Goal: Task Accomplishment & Management: Use online tool/utility

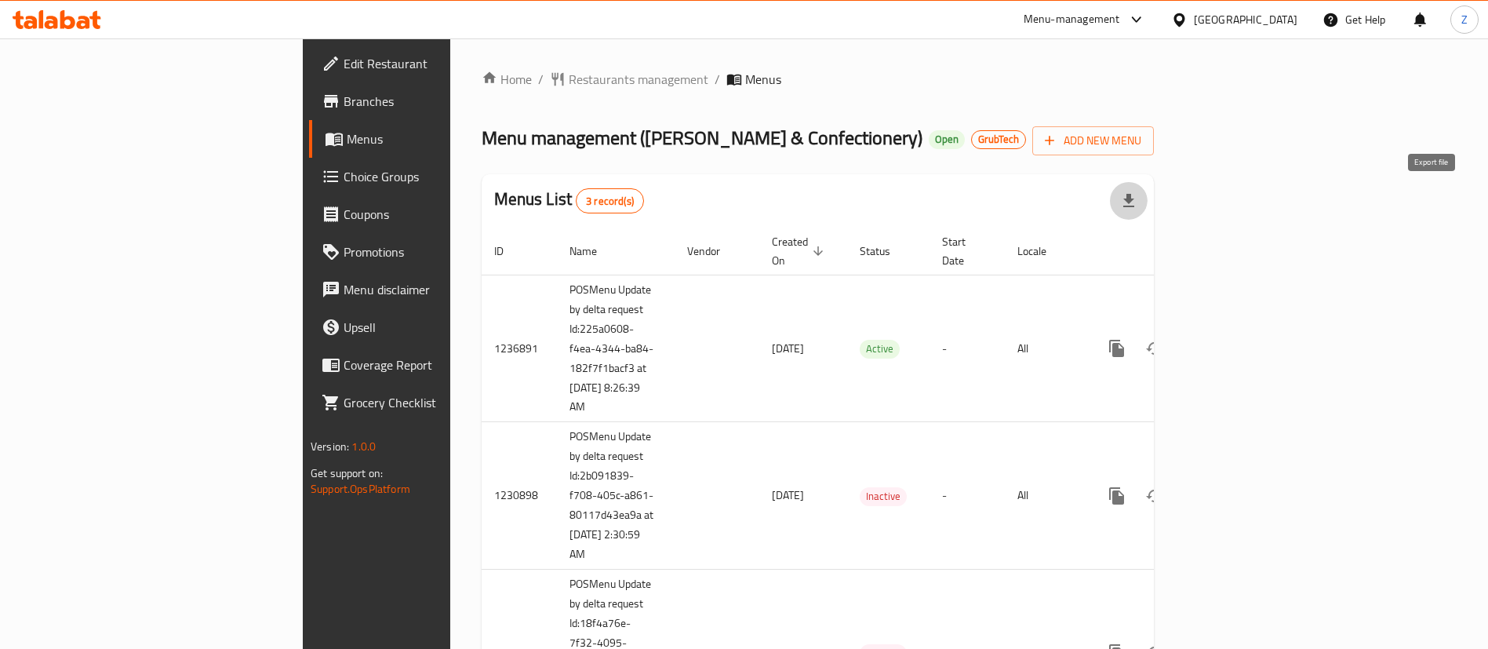
click at [1138, 199] on icon "button" at bounding box center [1128, 200] width 19 height 19
click at [931, 108] on div "Home / Restaurants management / Menus Menu management ( Katrina Sweets & Confec…" at bounding box center [818, 409] width 672 height 679
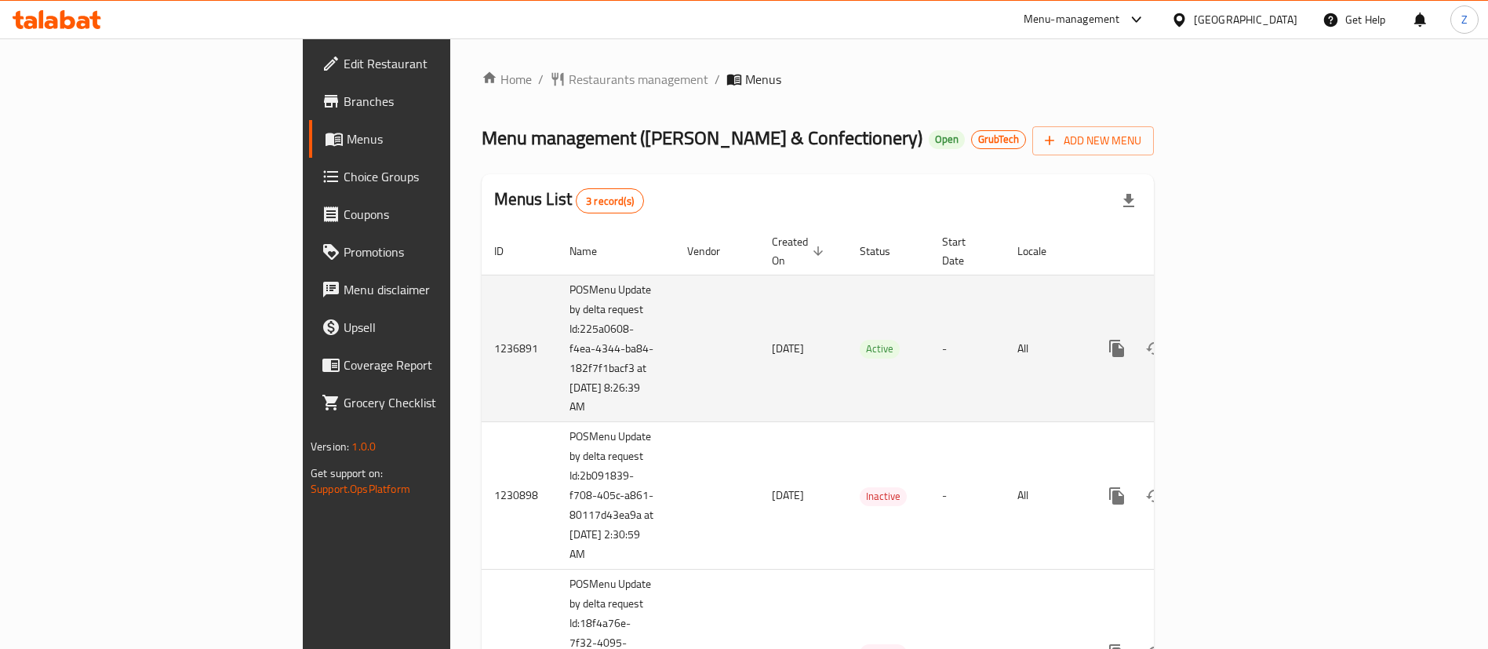
click at [1237, 341] on icon "enhanced table" at bounding box center [1230, 348] width 14 height 14
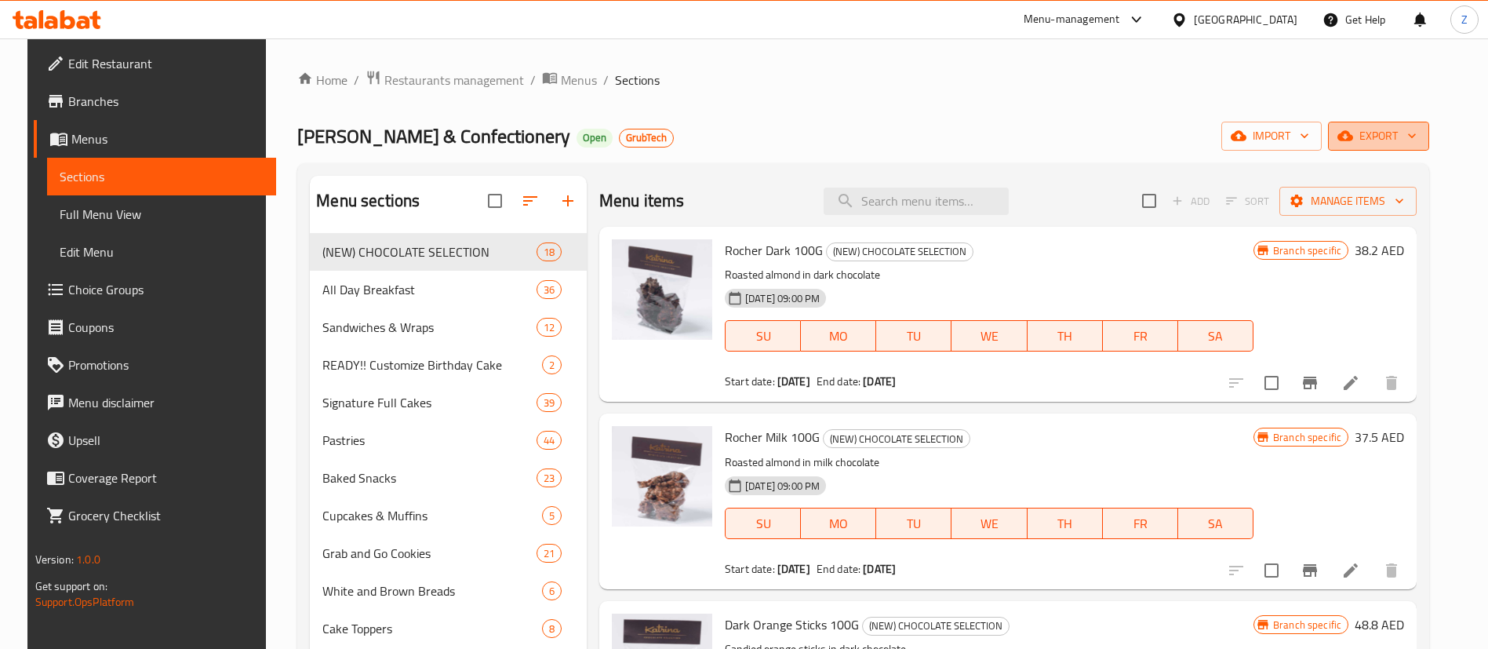
click at [1405, 132] on span "export" at bounding box center [1378, 136] width 76 height 20
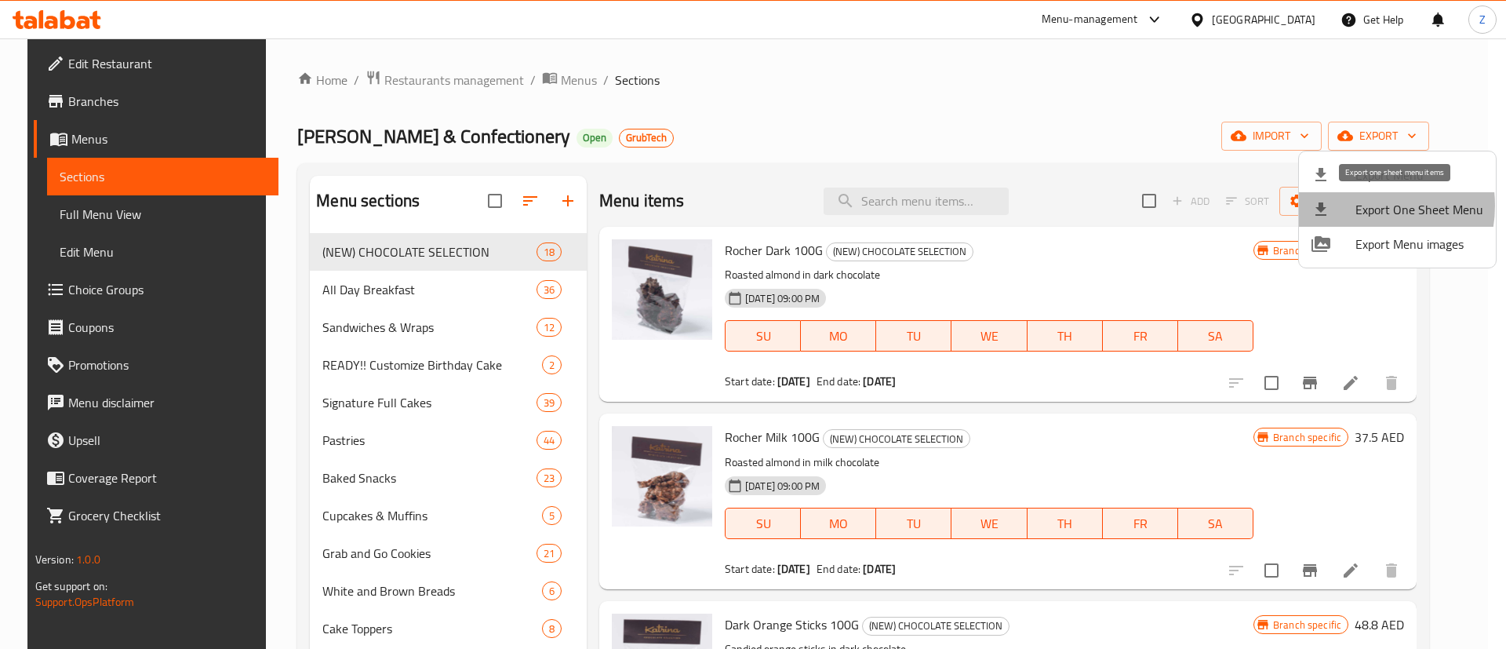
click at [1358, 205] on span "Export One Sheet Menu" at bounding box center [1419, 209] width 128 height 19
click at [552, 82] on div at bounding box center [753, 324] width 1506 height 649
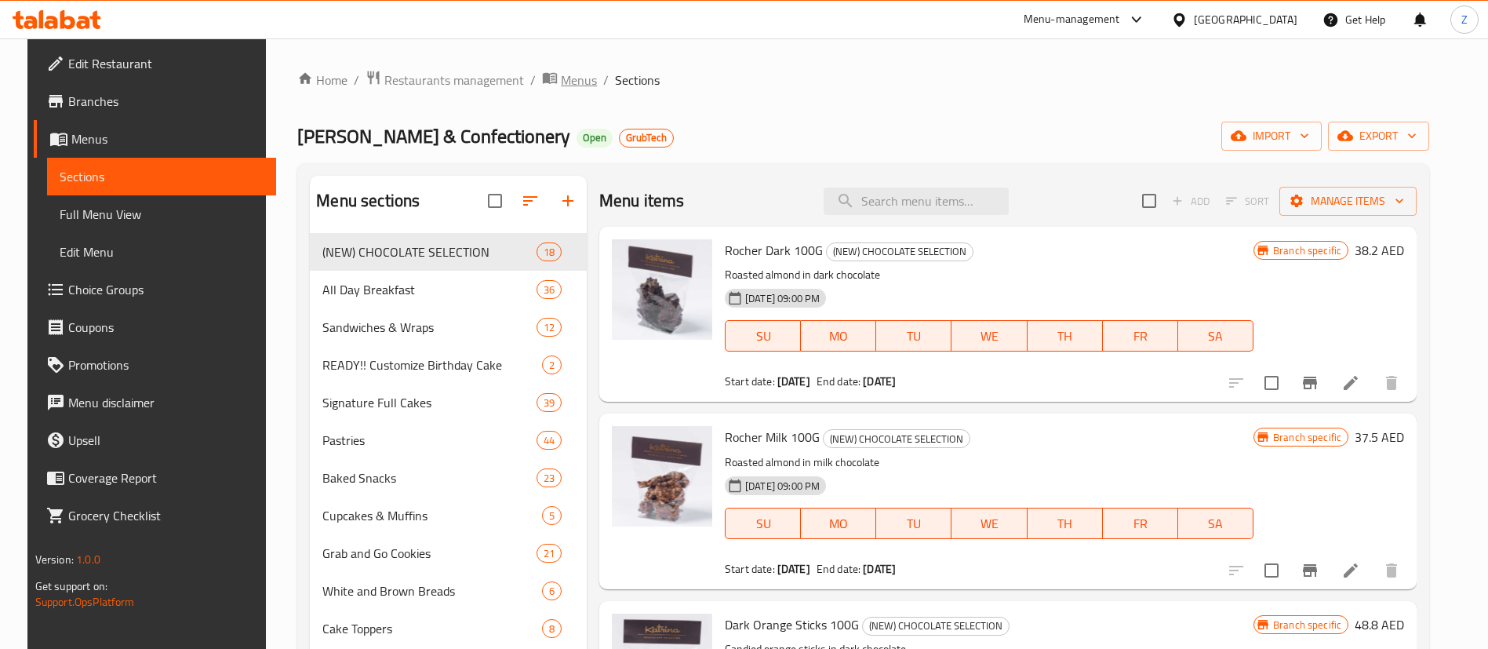
click at [561, 82] on span "Menus" at bounding box center [579, 80] width 36 height 19
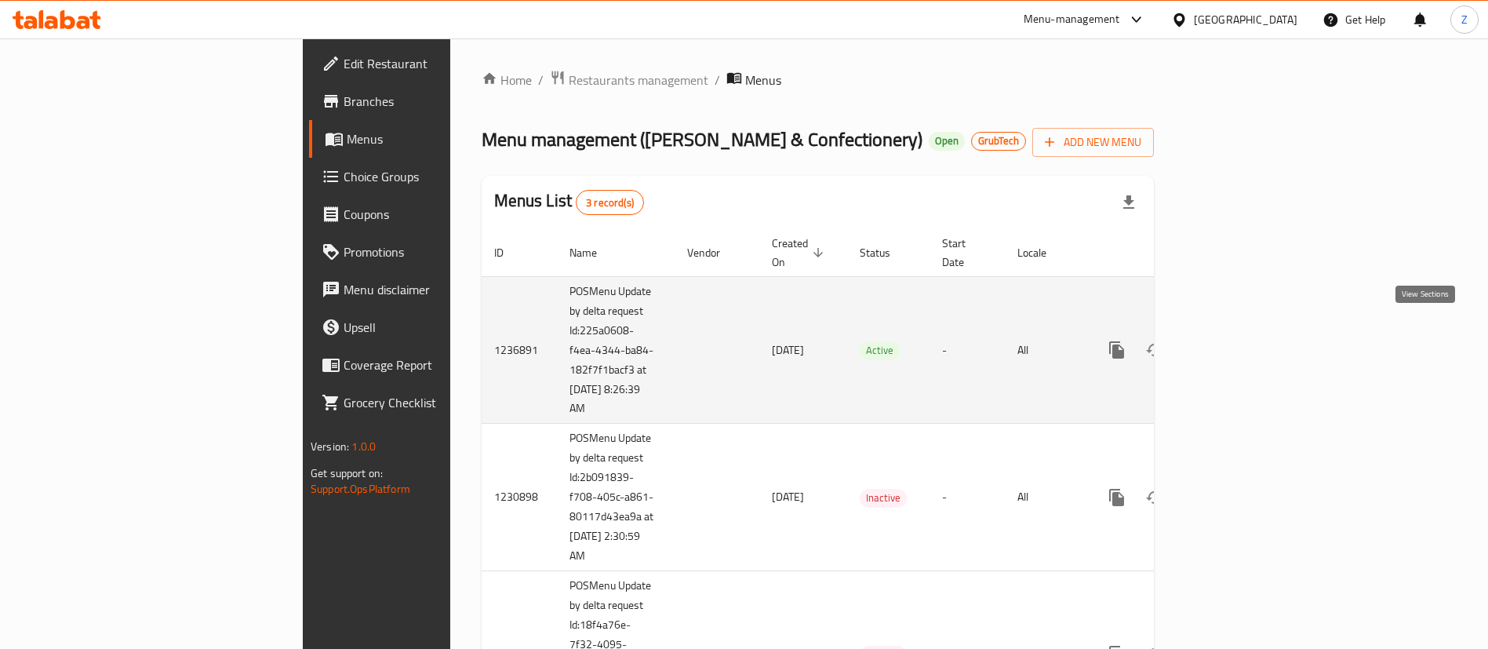
click at [1239, 340] on icon "enhanced table" at bounding box center [1229, 349] width 19 height 19
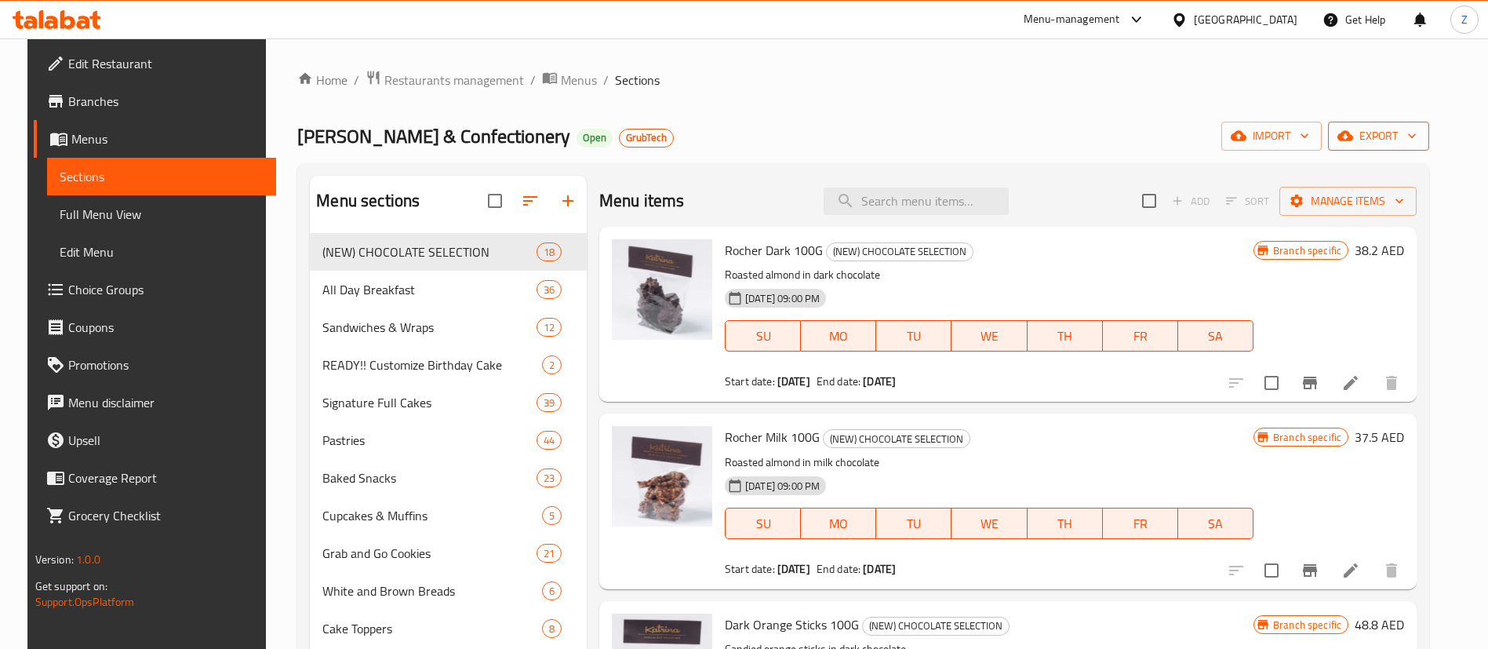
click at [1390, 140] on span "export" at bounding box center [1378, 136] width 76 height 20
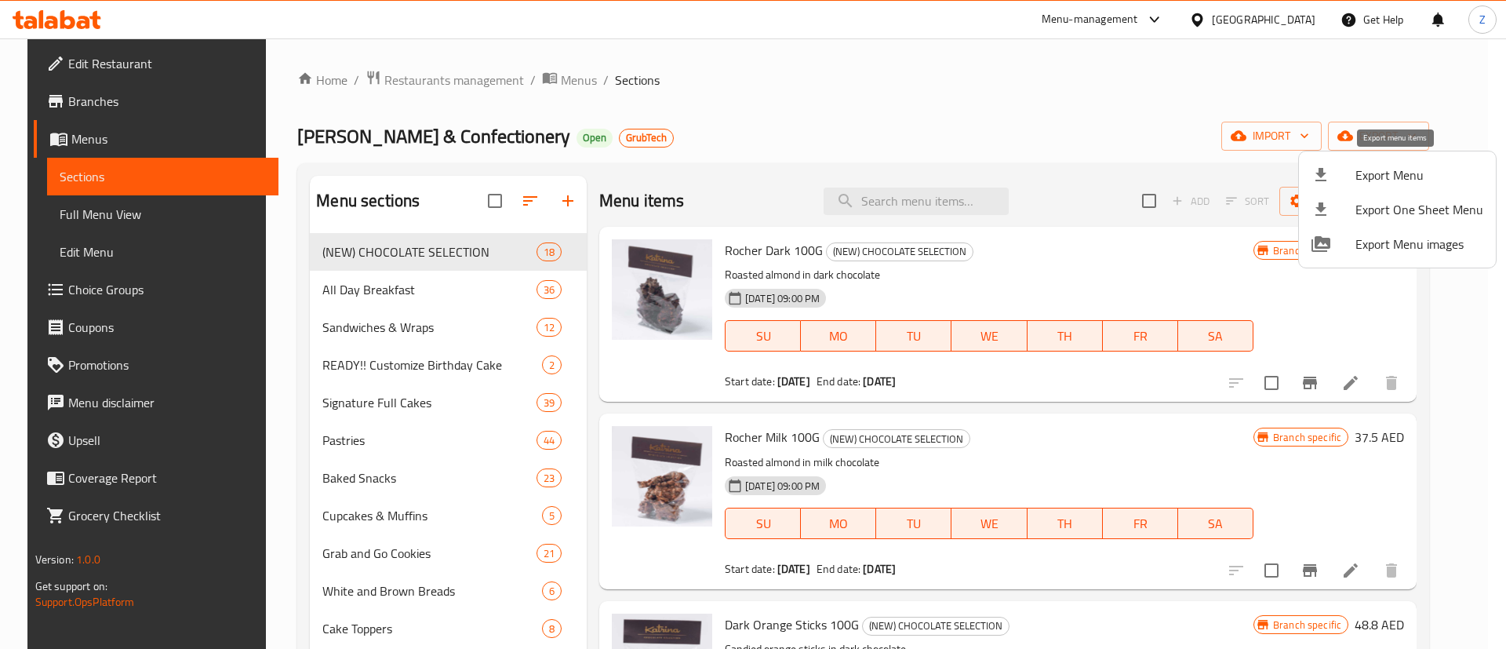
click at [1361, 177] on span "Export Menu" at bounding box center [1419, 174] width 128 height 19
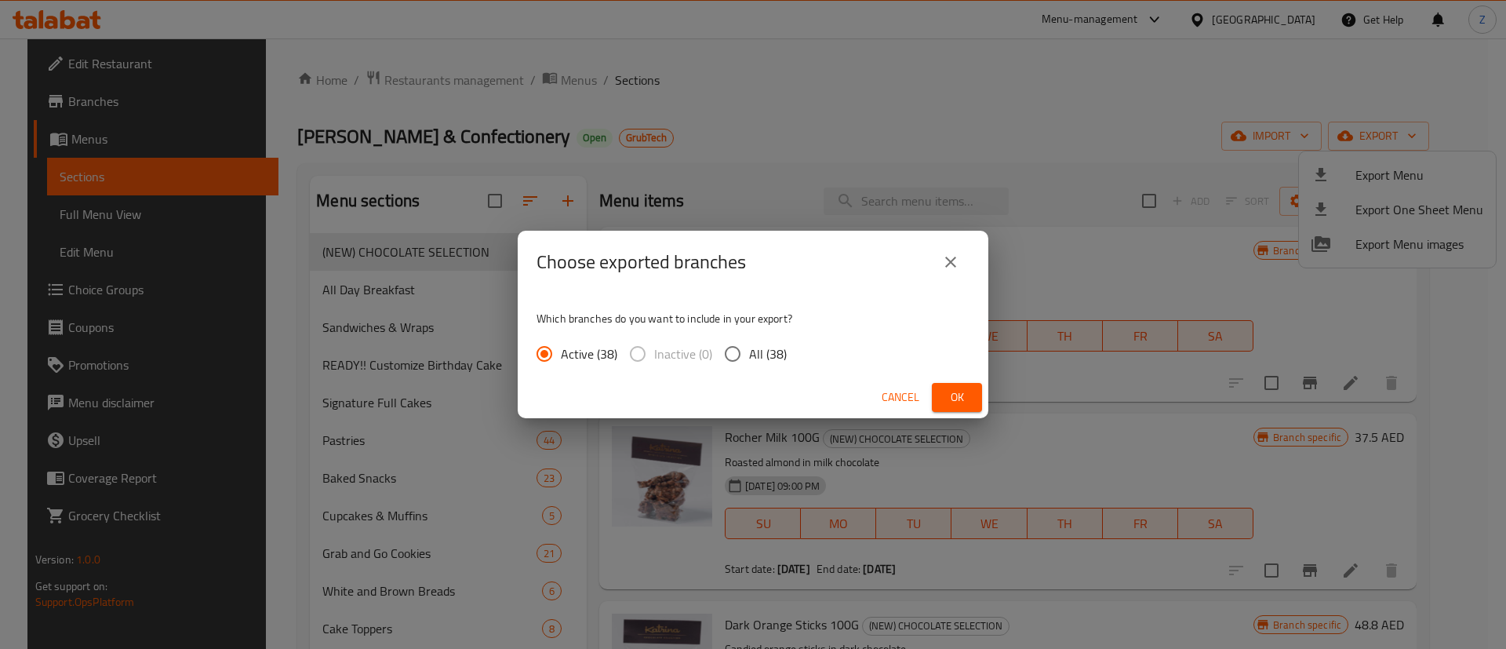
click at [946, 402] on span "Ok" at bounding box center [956, 397] width 25 height 20
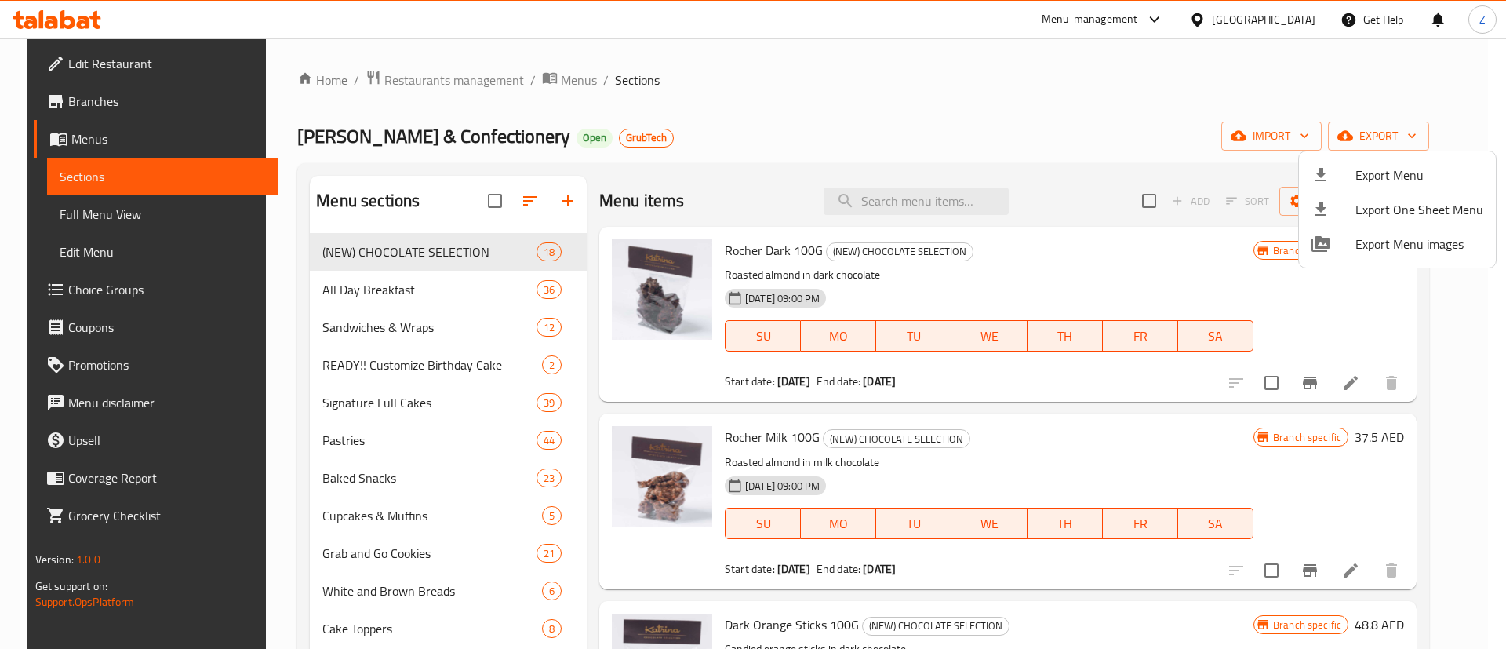
click at [1369, 62] on div at bounding box center [753, 324] width 1506 height 649
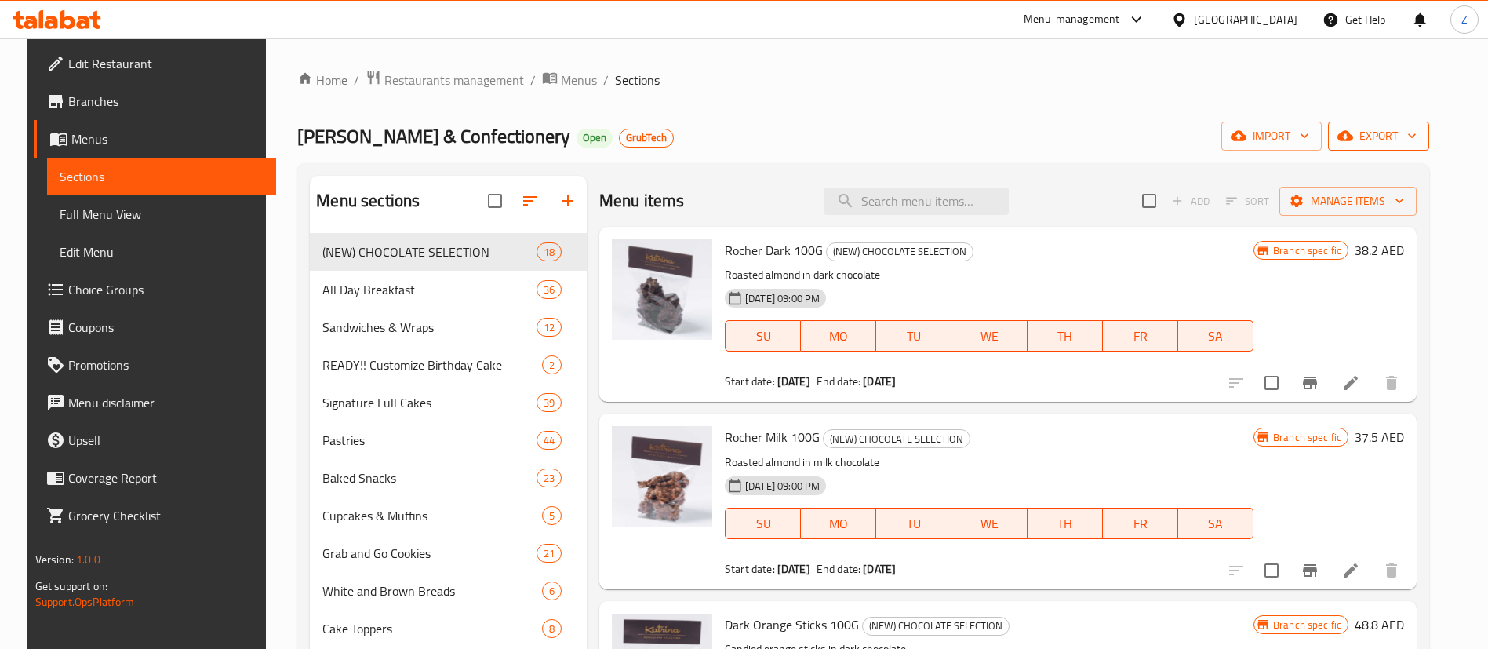
click at [1410, 144] on span "export" at bounding box center [1378, 136] width 76 height 20
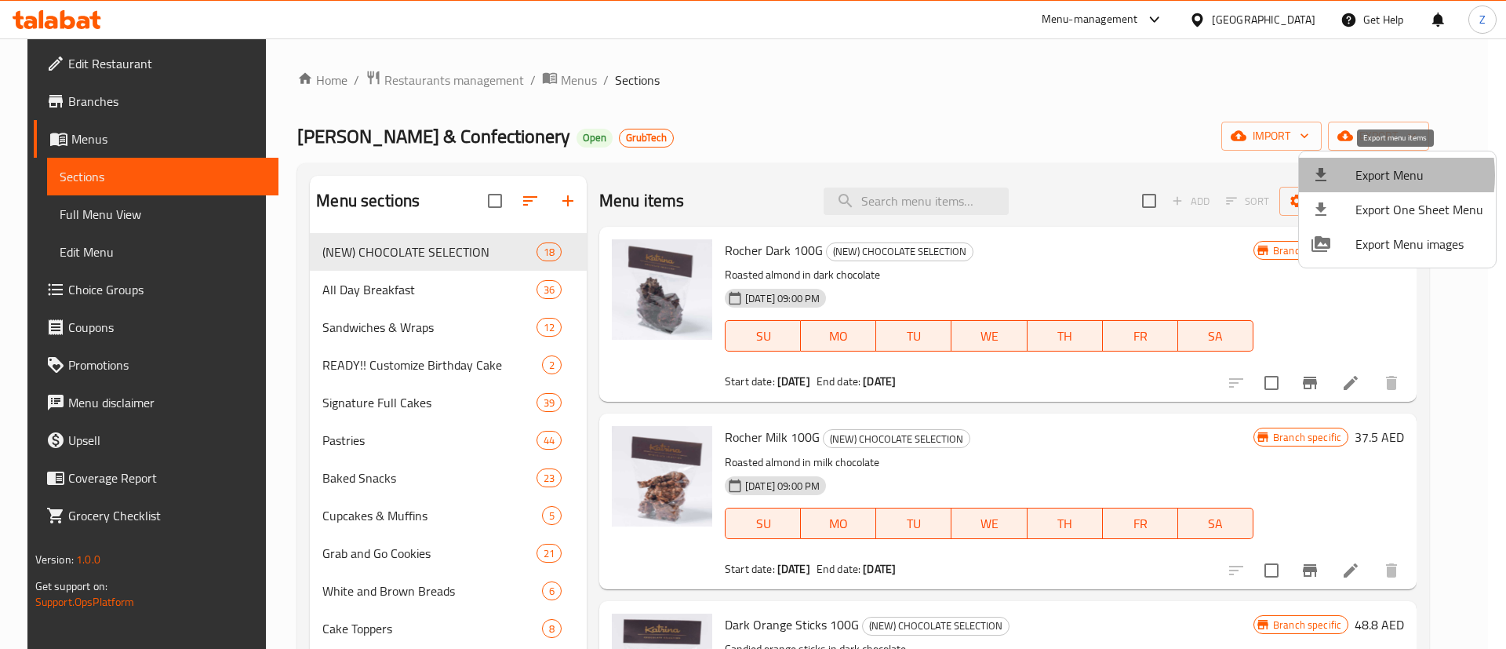
click at [1356, 175] on span "Export Menu" at bounding box center [1419, 174] width 128 height 19
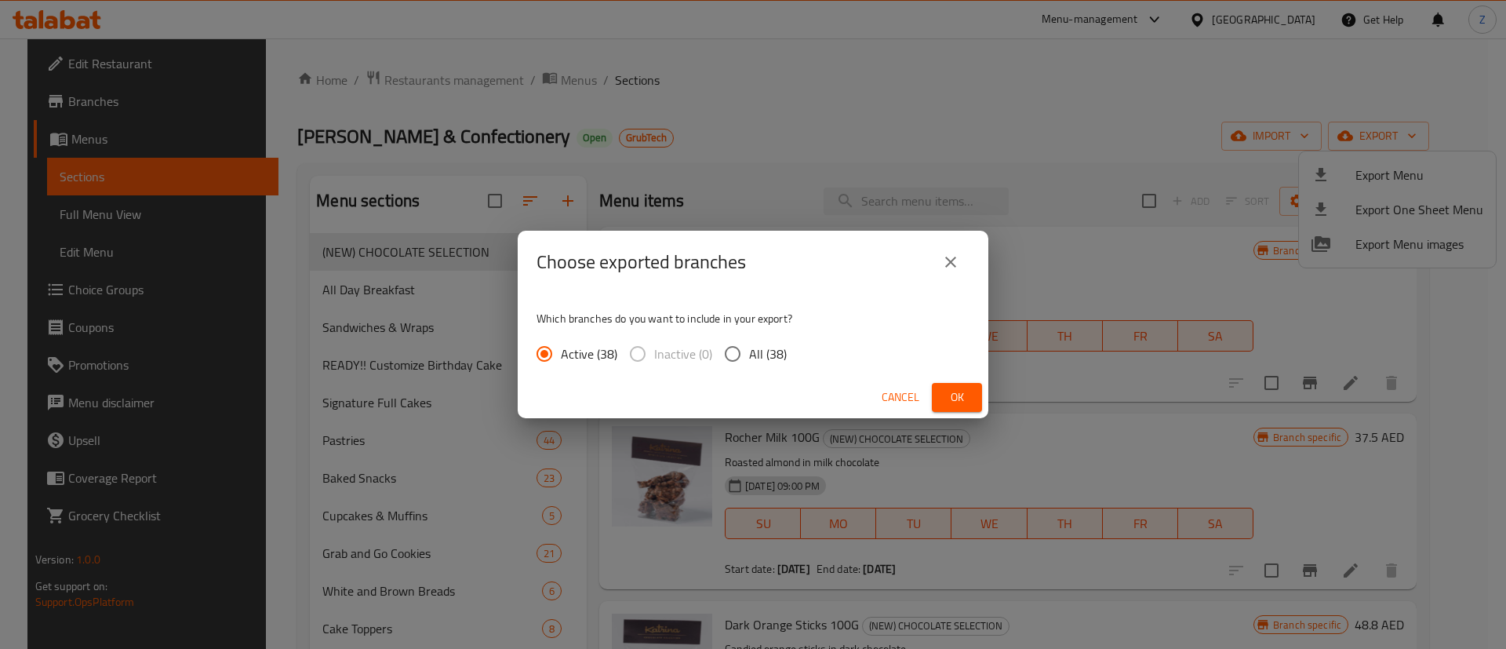
click at [964, 394] on span "Ok" at bounding box center [956, 397] width 25 height 20
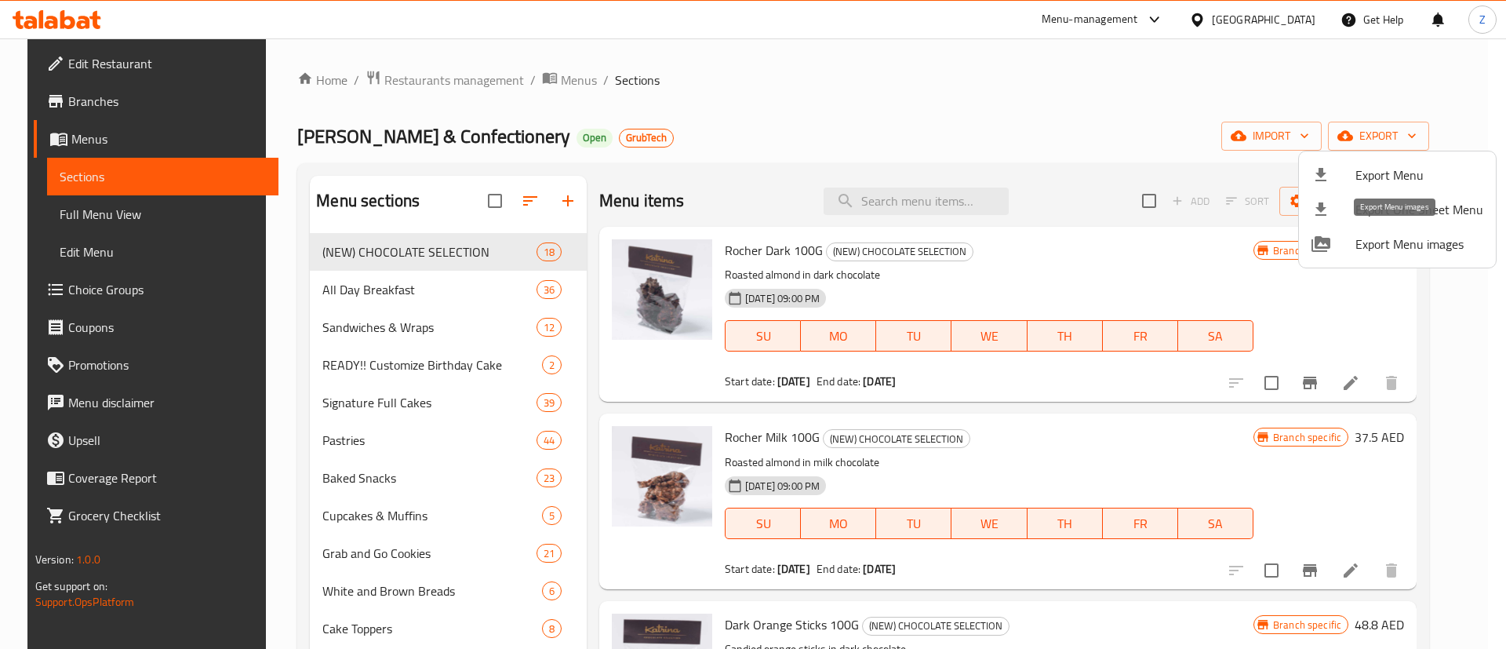
click at [1368, 242] on span "Export Menu images" at bounding box center [1419, 243] width 128 height 19
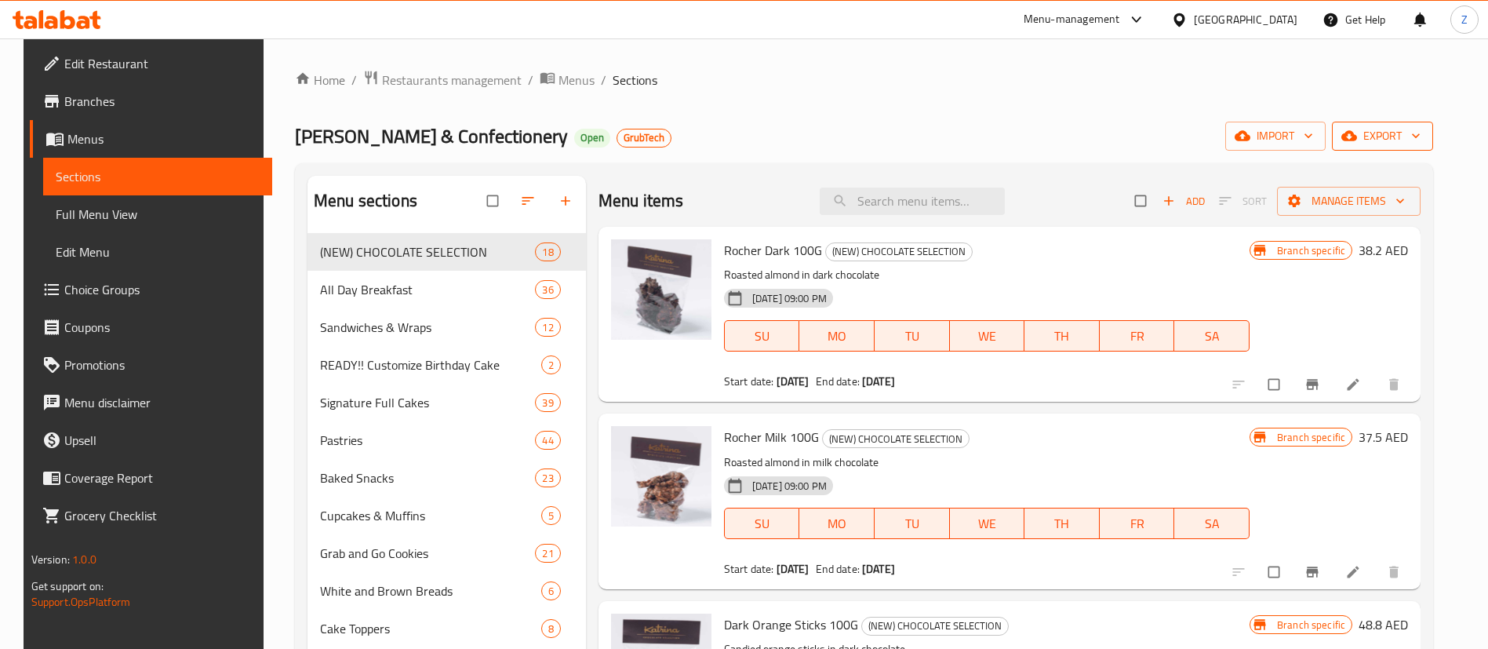
click at [1406, 142] on span "export" at bounding box center [1382, 136] width 76 height 20
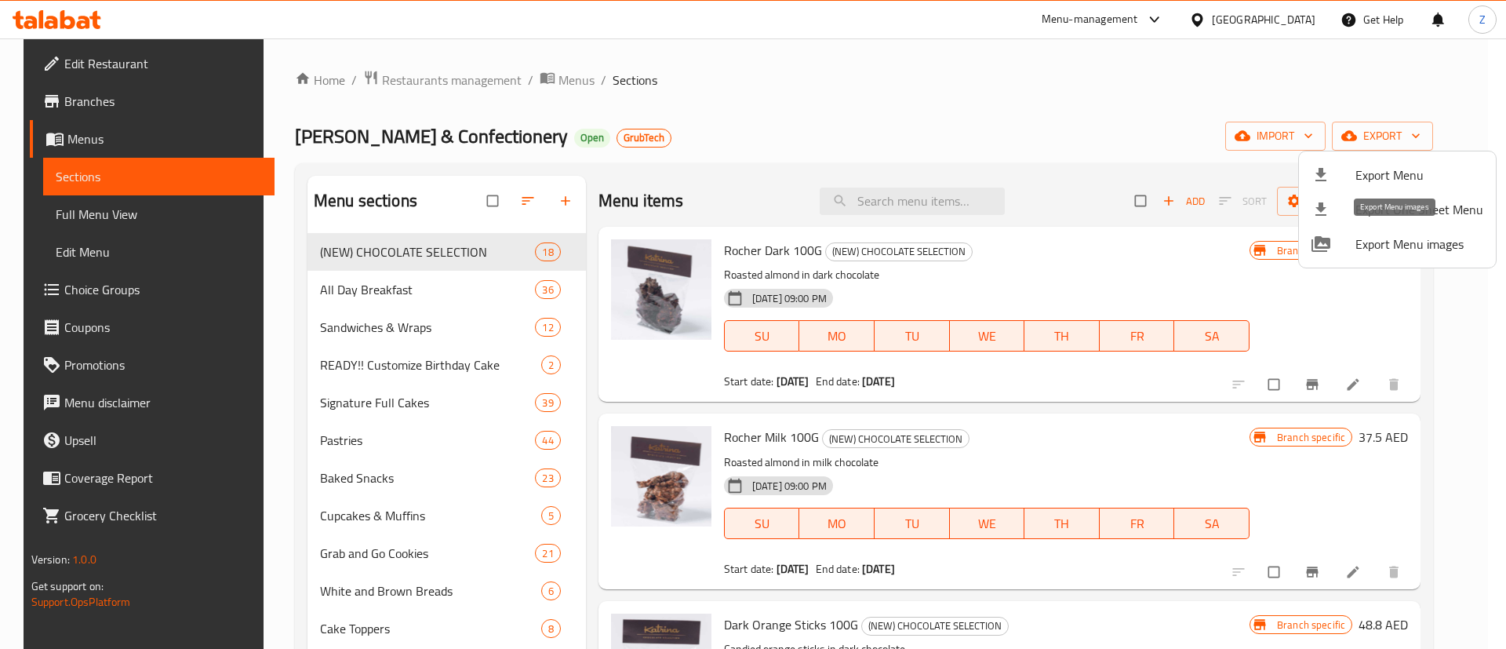
click at [1372, 249] on span "Export Menu images" at bounding box center [1419, 243] width 128 height 19
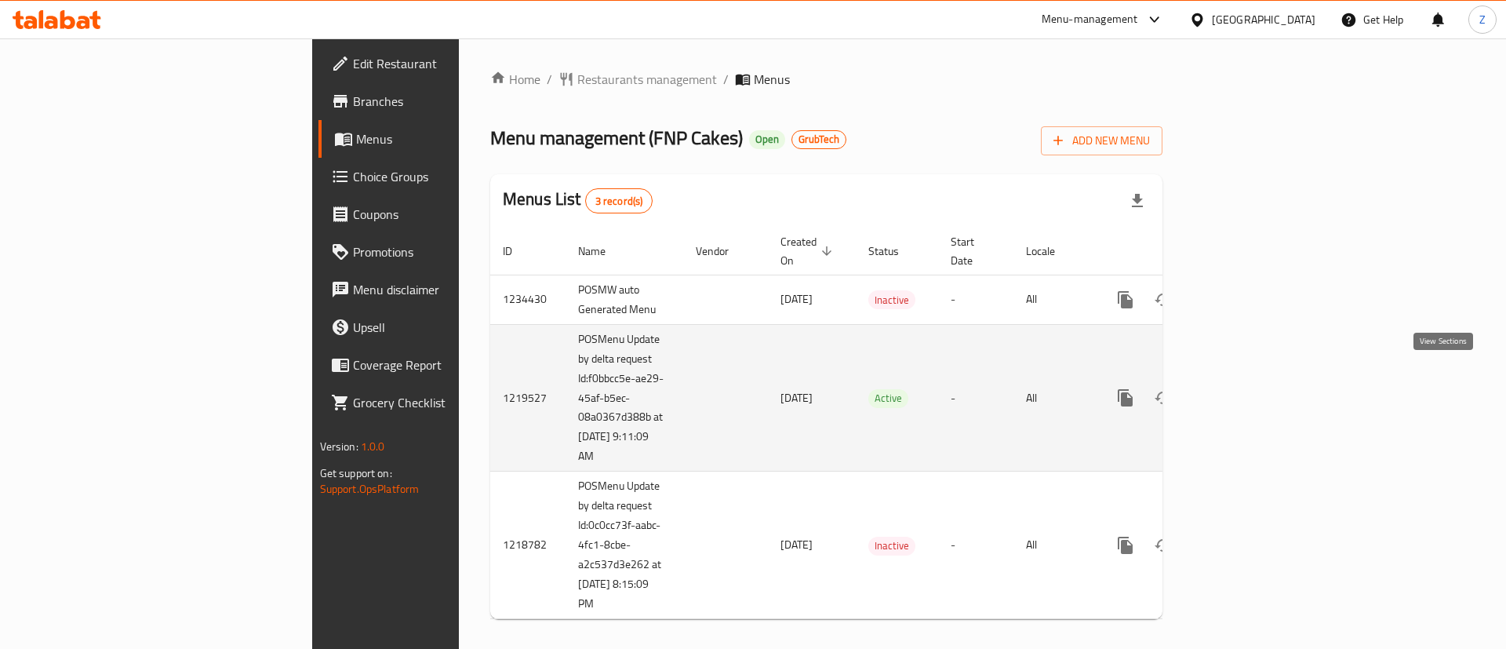
click at [1248, 388] on icon "enhanced table" at bounding box center [1238, 397] width 19 height 19
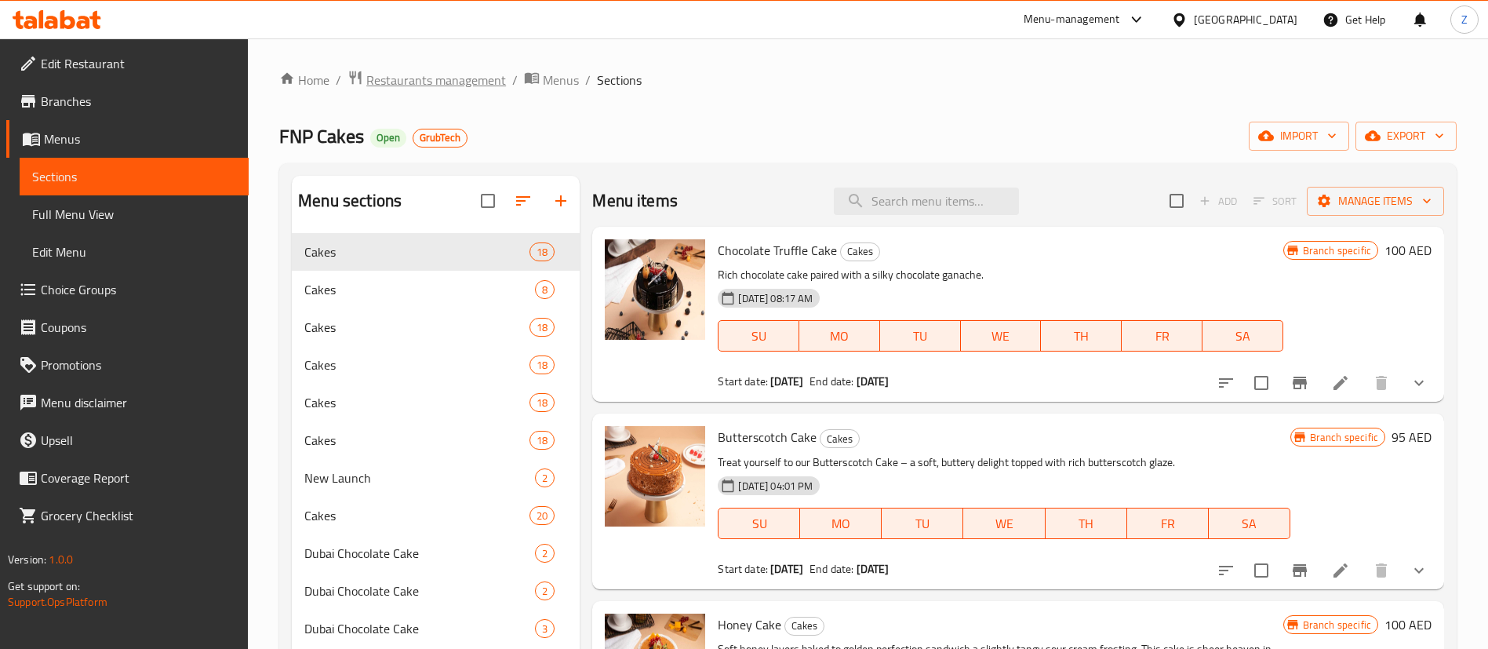
click at [457, 78] on span "Restaurants management" at bounding box center [436, 80] width 140 height 19
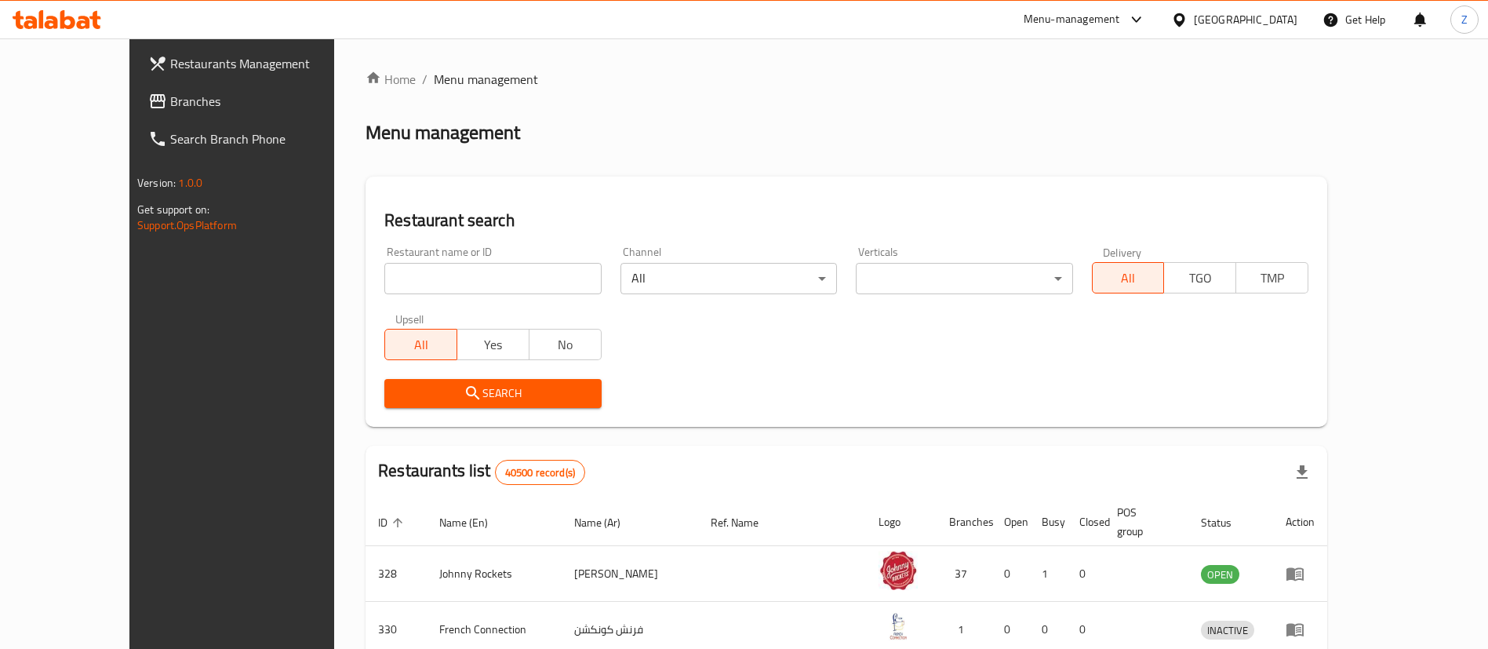
click at [400, 280] on input "search" at bounding box center [492, 278] width 216 height 31
type input "[PERSON_NAME]"
click button "Search" at bounding box center [492, 393] width 216 height 29
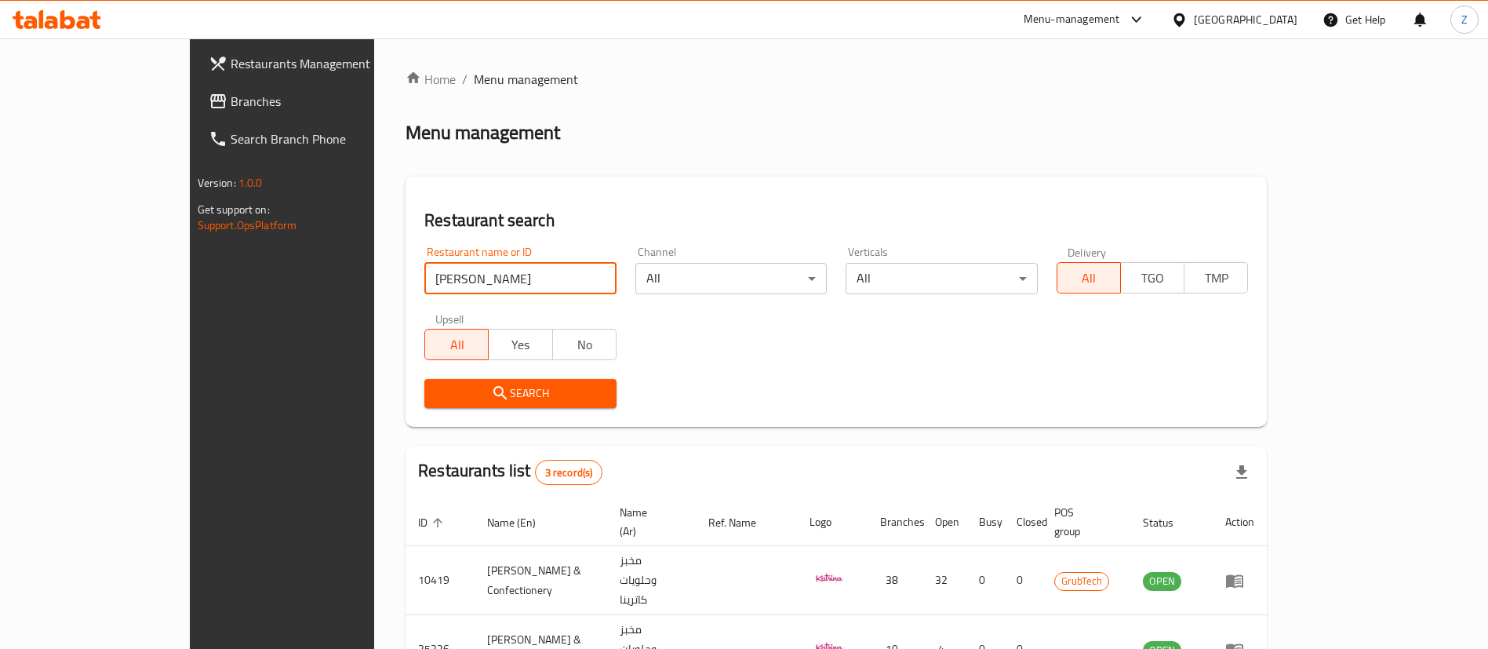
scroll to position [132, 0]
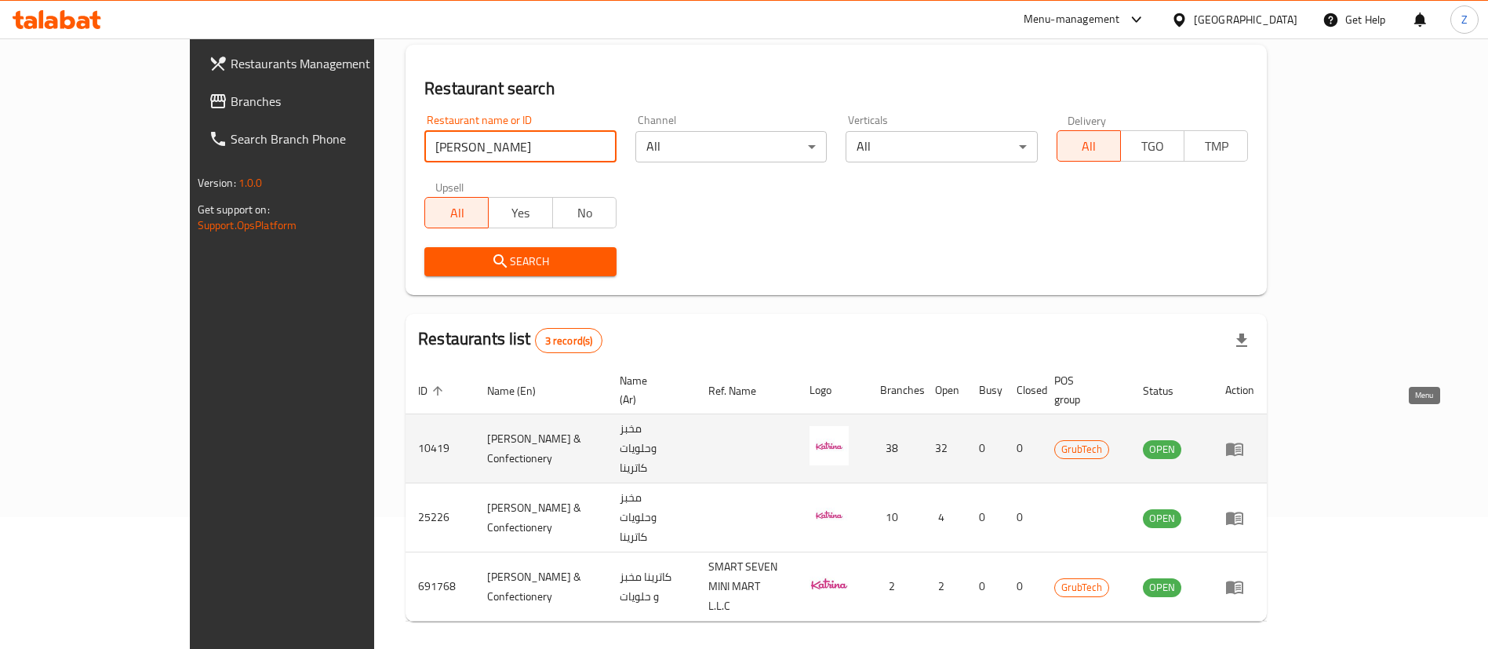
click at [1244, 439] on icon "enhanced table" at bounding box center [1234, 448] width 19 height 19
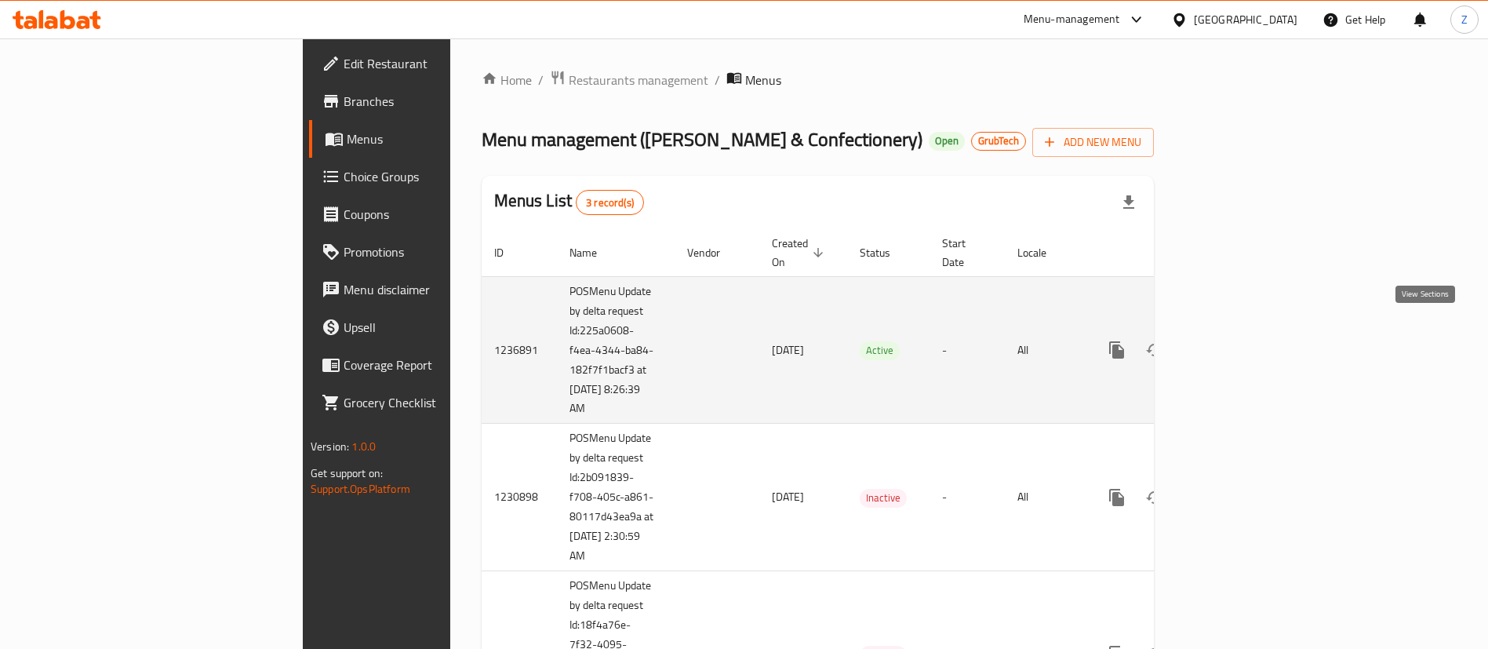
click at [1249, 343] on link "enhanced table" at bounding box center [1230, 350] width 38 height 38
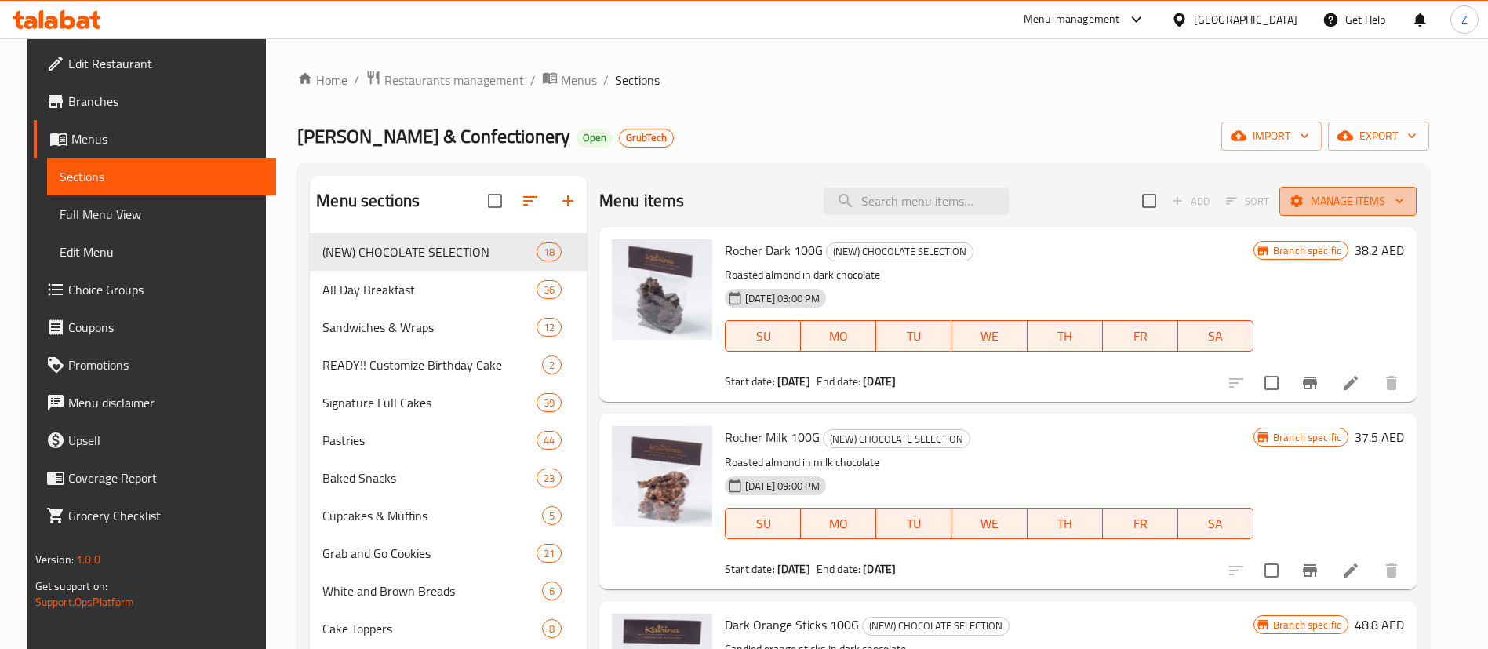
click at [1385, 202] on span "Manage items" at bounding box center [1348, 201] width 112 height 20
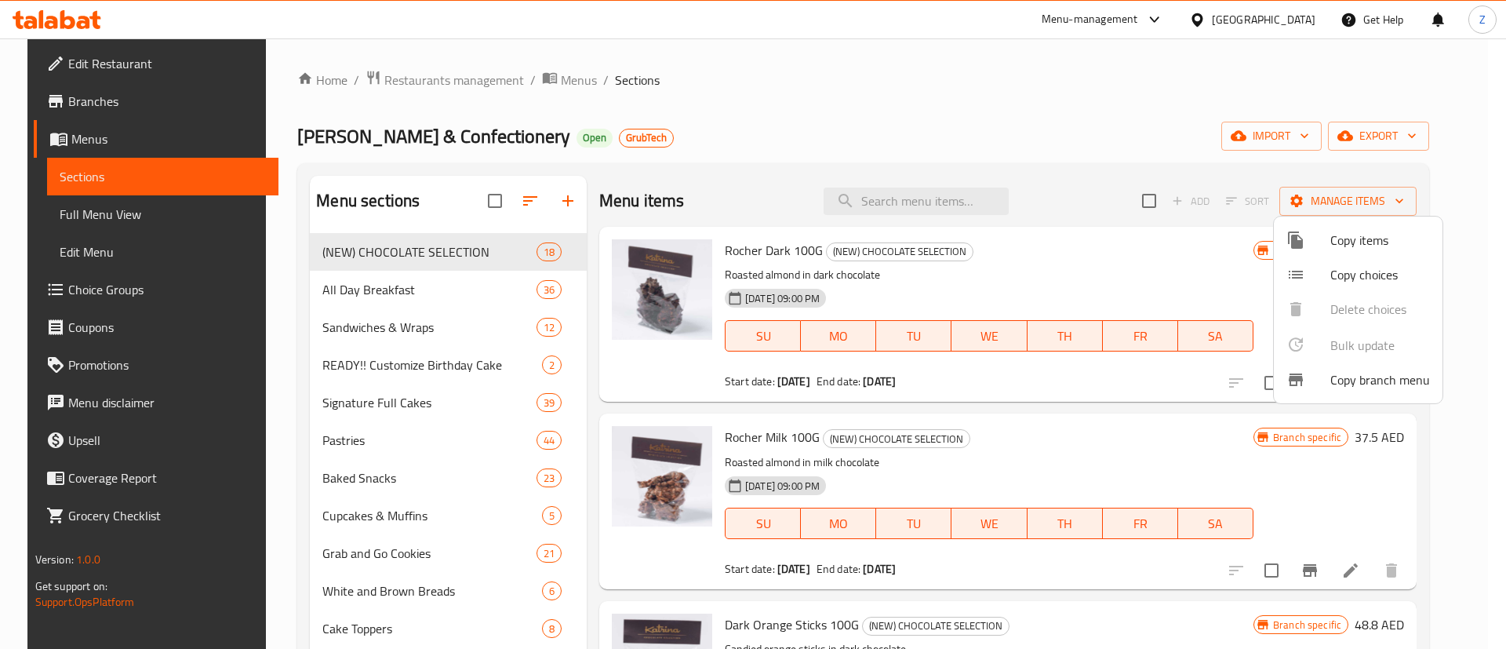
click at [1127, 114] on div at bounding box center [753, 324] width 1506 height 649
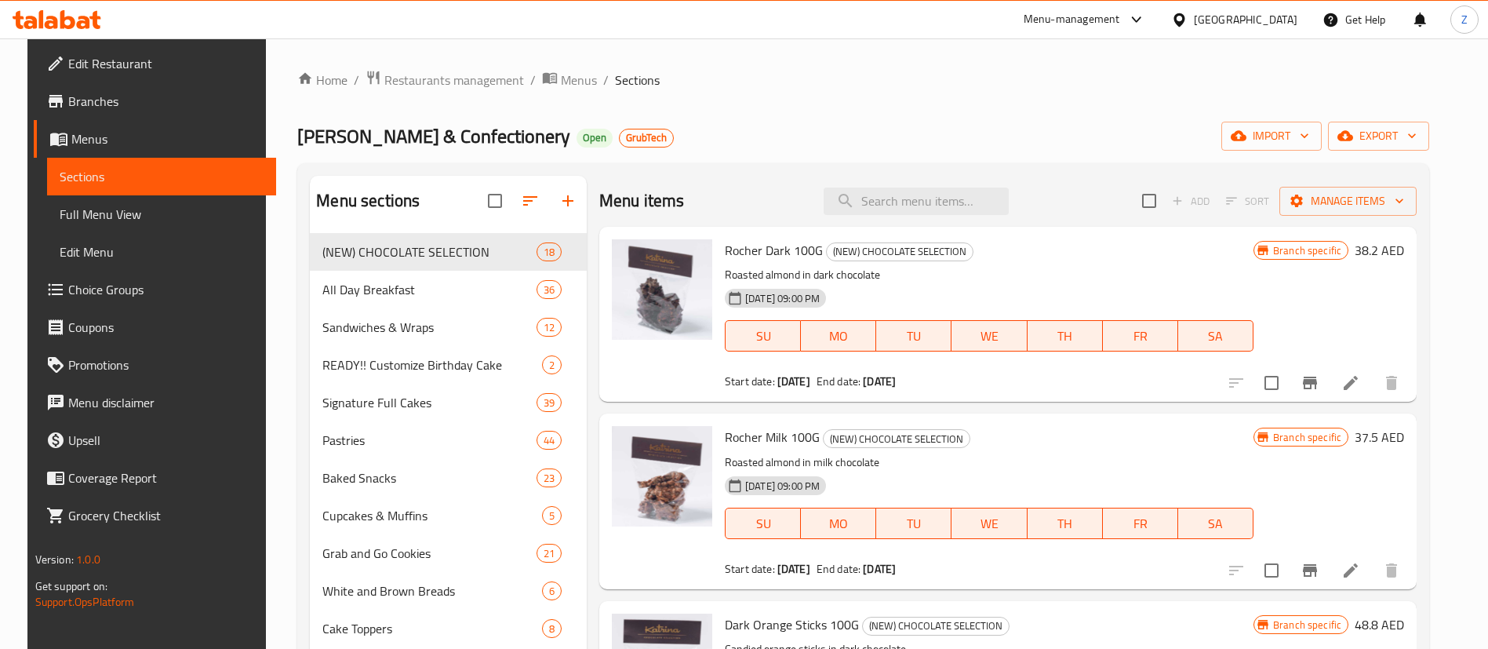
click at [1405, 110] on div "Home / Restaurants management / Menus / Sections [PERSON_NAME] Sweets & Confect…" at bounding box center [863, 462] width 1132 height 784
click at [1398, 129] on span "export" at bounding box center [1378, 136] width 76 height 20
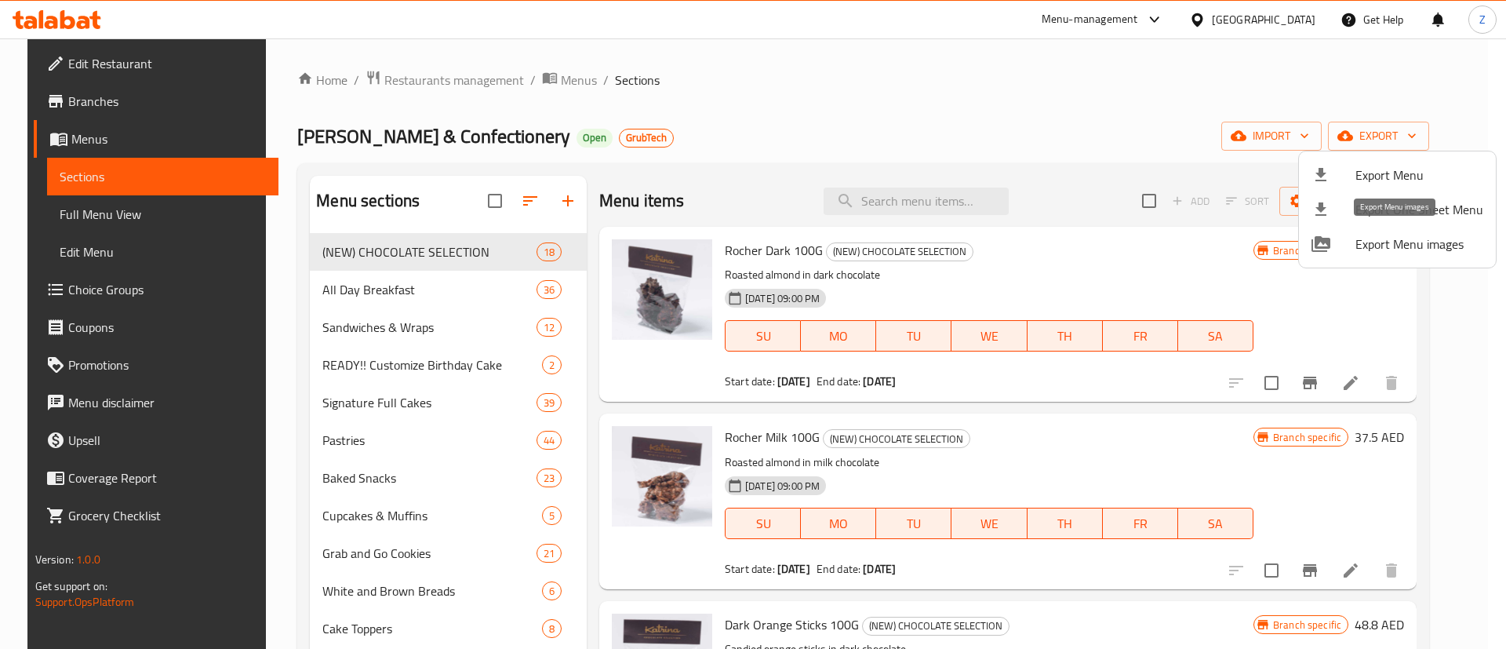
click at [1391, 242] on span "Export Menu images" at bounding box center [1419, 243] width 128 height 19
